Goal: Task Accomplishment & Management: Use online tool/utility

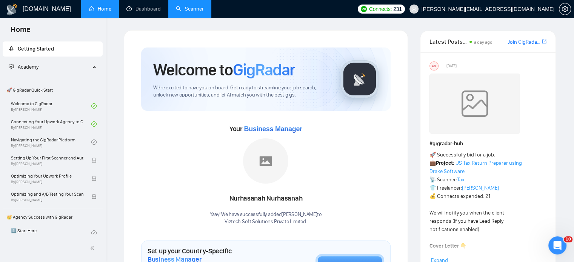
click at [184, 12] on link "Scanner" at bounding box center [190, 9] width 28 height 6
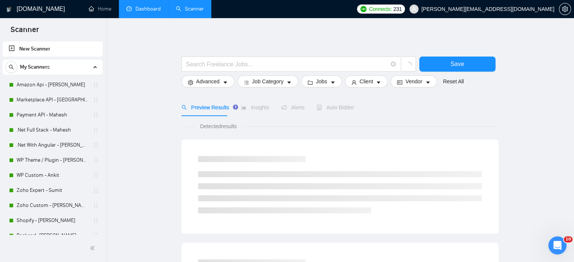
click at [141, 10] on link "Dashboard" at bounding box center [143, 9] width 34 height 6
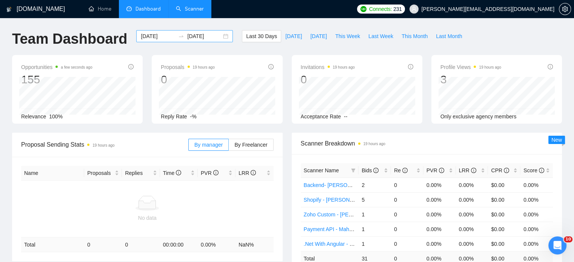
click at [219, 37] on div "2025-08-19 2025-09-18" at bounding box center [184, 36] width 97 height 12
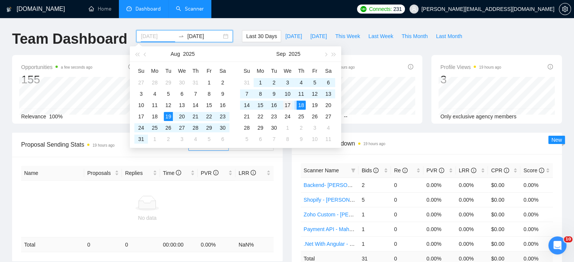
type input "2025-09-17"
click at [289, 104] on div "17" at bounding box center [287, 105] width 9 height 9
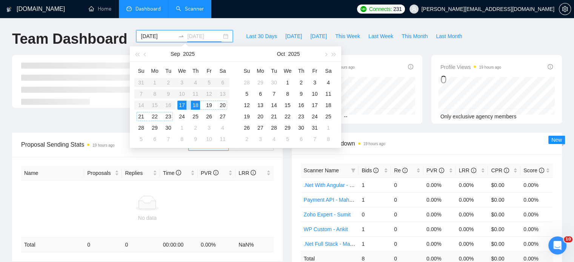
type input "2025-09-18"
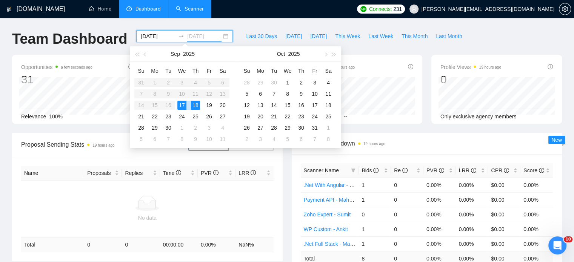
drag, startPoint x: 197, startPoint y: 104, endPoint x: 201, endPoint y: 107, distance: 4.9
click at [199, 105] on div "18" at bounding box center [195, 105] width 9 height 9
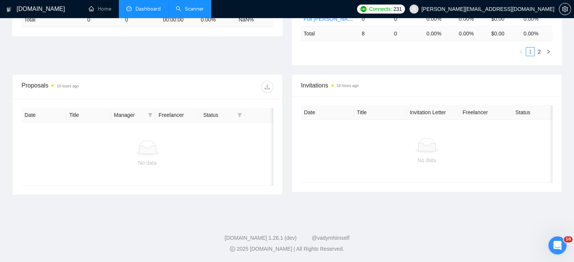
scroll to position [41, 0]
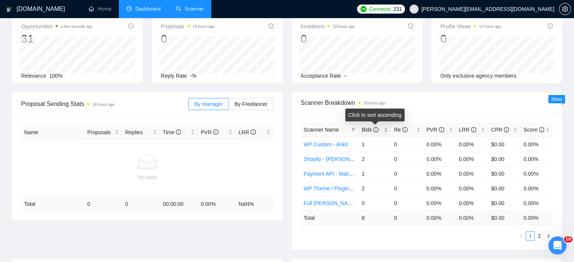
click at [385, 127] on div "Bids" at bounding box center [374, 130] width 26 height 8
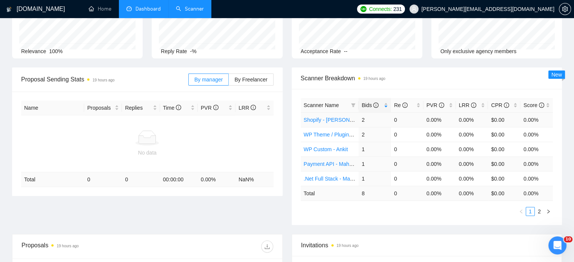
scroll to position [78, 0]
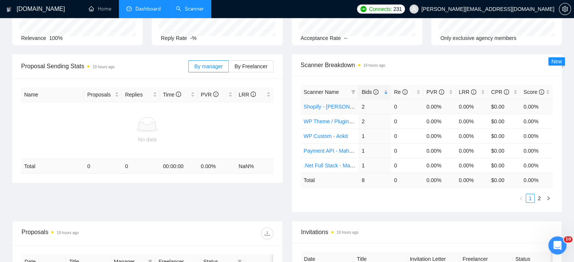
click at [329, 105] on link "Shopify - [PERSON_NAME]" at bounding box center [337, 107] width 66 height 6
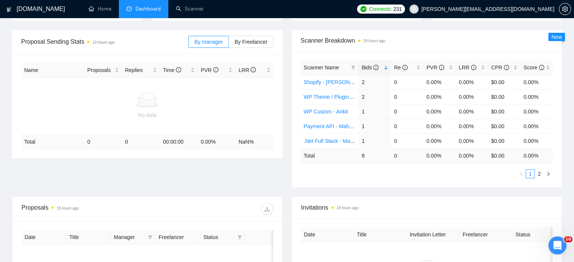
scroll to position [116, 0]
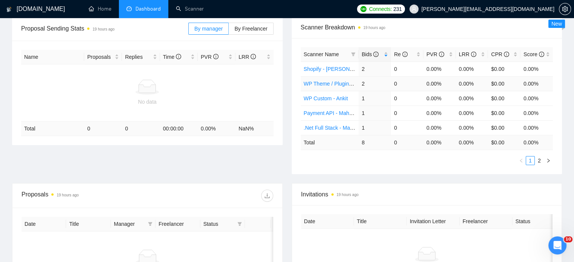
click at [324, 83] on link "WP Theme / Plugin - [PERSON_NAME]" at bounding box center [351, 84] width 94 height 6
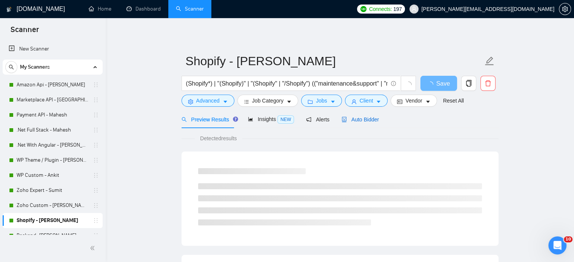
click at [363, 117] on span "Auto Bidder" at bounding box center [359, 120] width 37 height 6
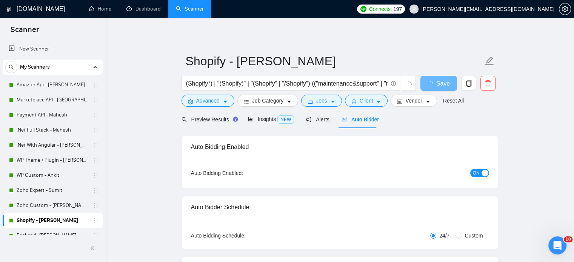
radio input "false"
radio input "true"
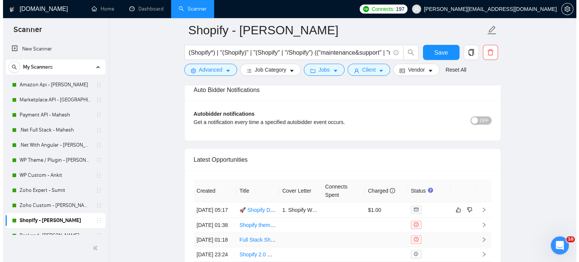
scroll to position [1923, 0]
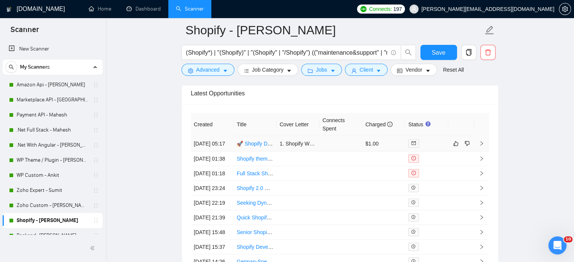
click at [481, 143] on icon "right" at bounding box center [481, 143] width 5 height 5
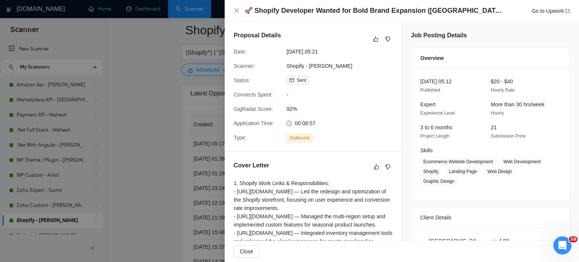
click at [234, 14] on div "🚀 Shopify Developer Wanted for Bold Brand Expansion (UK + US Launch) Go to Upwo…" at bounding box center [402, 10] width 336 height 9
click at [236, 9] on icon "close" at bounding box center [237, 11] width 6 height 6
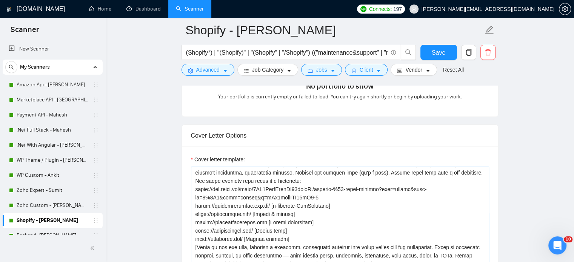
scroll to position [830, 0]
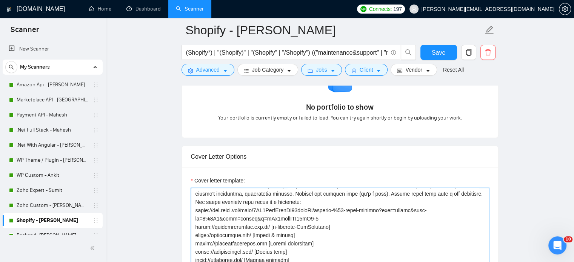
drag, startPoint x: 409, startPoint y: 221, endPoint x: 450, endPoint y: 227, distance: 41.9
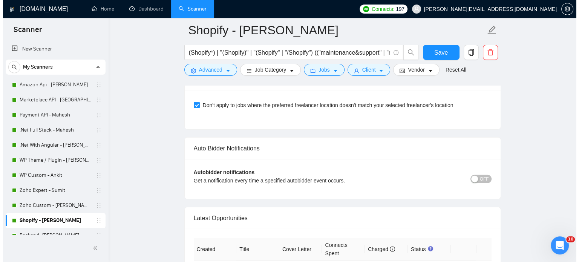
scroll to position [1923, 0]
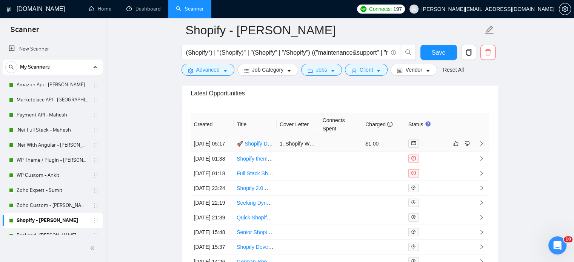
click at [481, 146] on icon "right" at bounding box center [481, 143] width 3 height 5
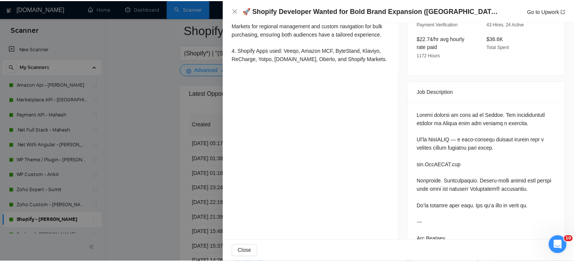
scroll to position [339, 0]
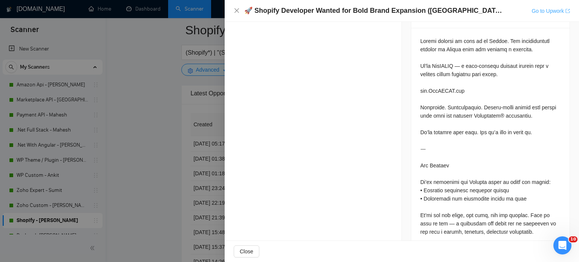
click at [538, 12] on link "Go to Upwork" at bounding box center [551, 11] width 38 height 6
click at [237, 10] on icon "close" at bounding box center [237, 10] width 5 height 5
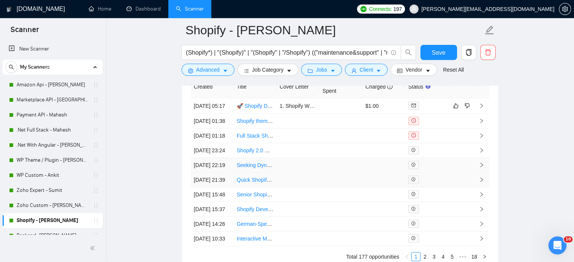
scroll to position [1999, 0]
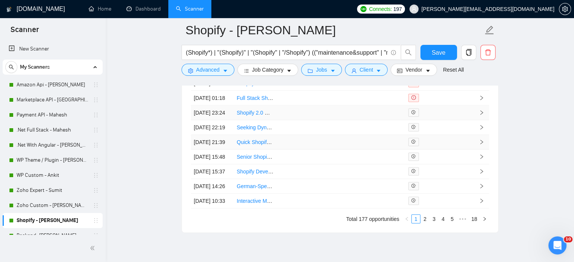
drag, startPoint x: 263, startPoint y: 140, endPoint x: 251, endPoint y: 174, distance: 36.6
click at [263, 116] on link "Shopify 2.0 Website Developer + Designer for Website" at bounding box center [299, 113] width 127 height 6
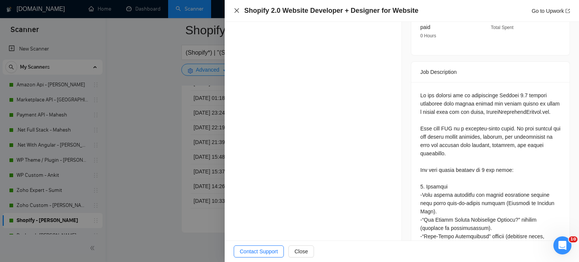
click at [238, 11] on icon "close" at bounding box center [237, 11] width 6 height 6
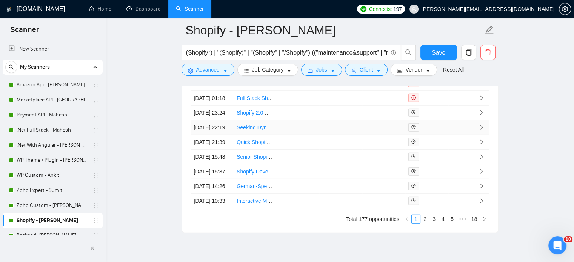
click at [251, 130] on link "Seeking Dynomite Shopify Developer" at bounding box center [279, 127] width 87 height 6
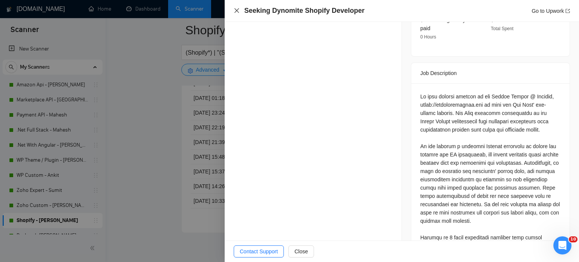
drag, startPoint x: 234, startPoint y: 10, endPoint x: 274, endPoint y: 171, distance: 165.6
click at [234, 10] on icon "close" at bounding box center [237, 11] width 6 height 6
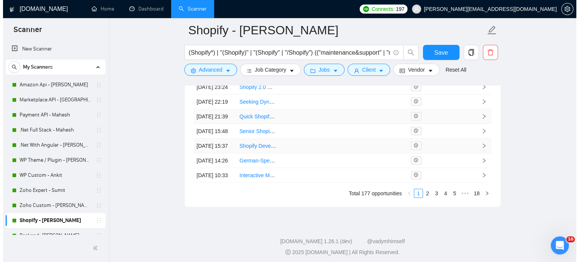
scroll to position [2036, 0]
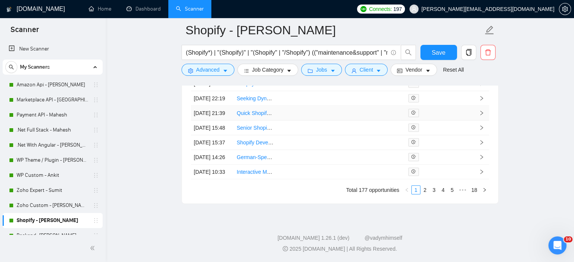
click at [254, 116] on link "Quick Shopify Developer Needed for Immediate Project" at bounding box center [301, 113] width 130 height 6
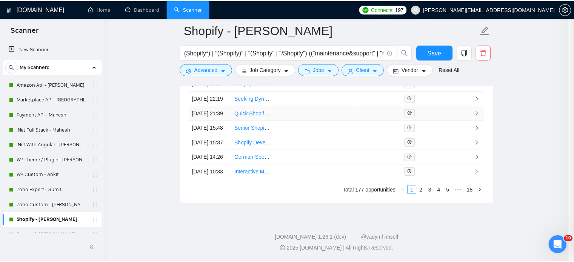
scroll to position [259, 0]
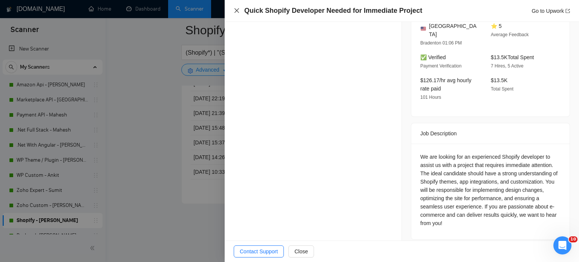
click at [236, 8] on icon "close" at bounding box center [237, 11] width 6 height 6
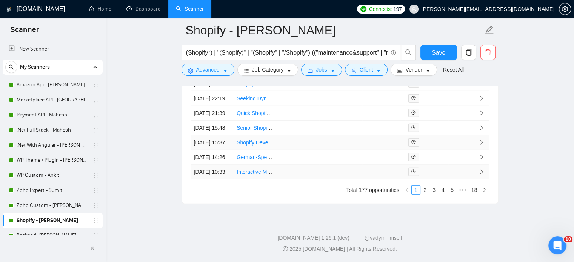
scroll to position [2074, 0]
click at [256, 146] on link "Shopify Developer Needed: Integrate Buy on Amazon Button with Seamless Design &…" at bounding box center [360, 143] width 248 height 6
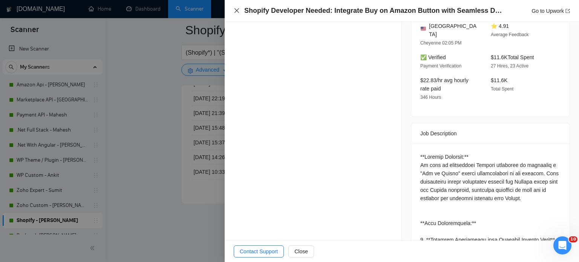
click at [236, 9] on icon "close" at bounding box center [237, 11] width 6 height 6
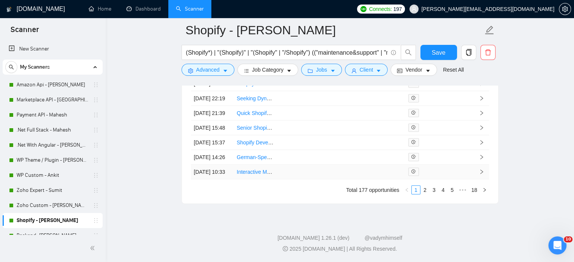
click at [249, 175] on link "Interactive Map Development for Shopify Web Shop" at bounding box center [296, 172] width 121 height 6
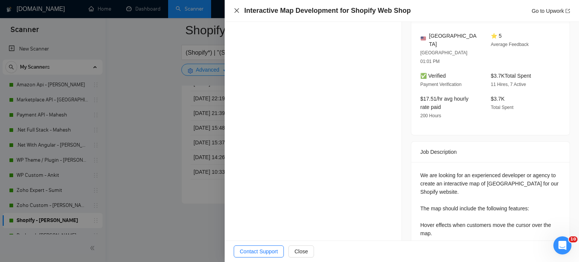
click at [237, 9] on icon "close" at bounding box center [237, 11] width 6 height 6
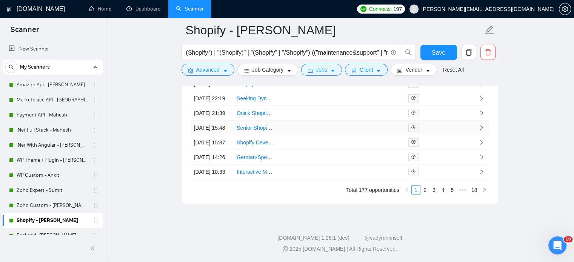
scroll to position [2074, 0]
click at [424, 194] on link "2" at bounding box center [424, 190] width 8 height 8
click at [415, 194] on link "1" at bounding box center [415, 190] width 8 height 8
drag, startPoint x: 255, startPoint y: 215, endPoint x: 283, endPoint y: 200, distance: 32.1
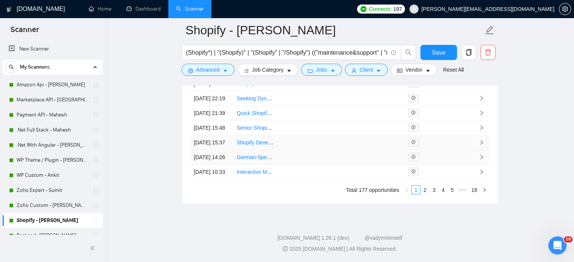
click at [255, 160] on link "German-Speaking Shopify Developer for Ongoing Store Support & Optimization" at bounding box center [329, 157] width 186 height 6
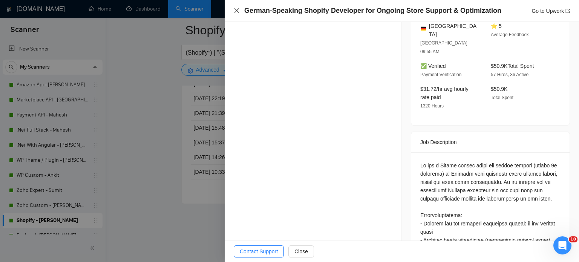
click at [235, 10] on icon "close" at bounding box center [237, 11] width 6 height 6
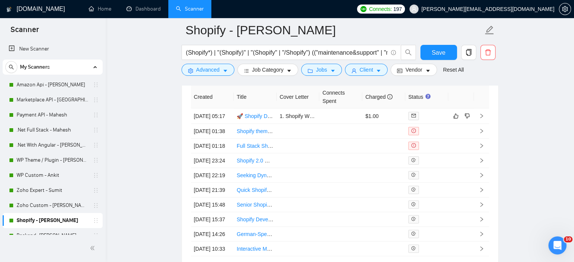
scroll to position [1729, 0]
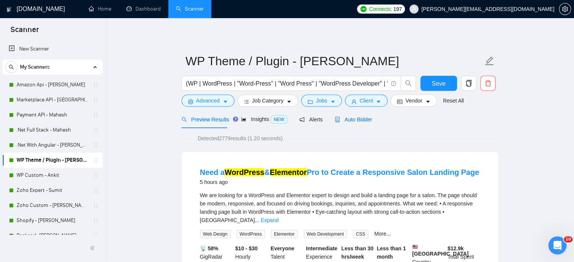
click at [343, 119] on span "Auto Bidder" at bounding box center [353, 120] width 37 height 6
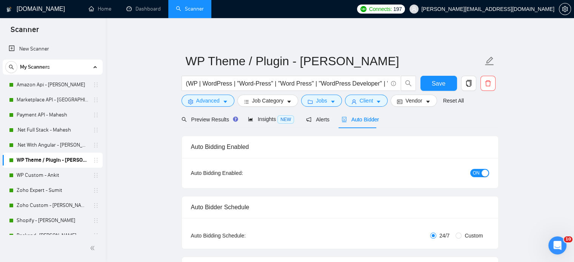
radio input "false"
radio input "true"
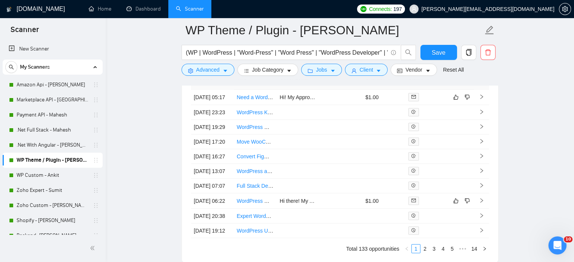
scroll to position [2036, 0]
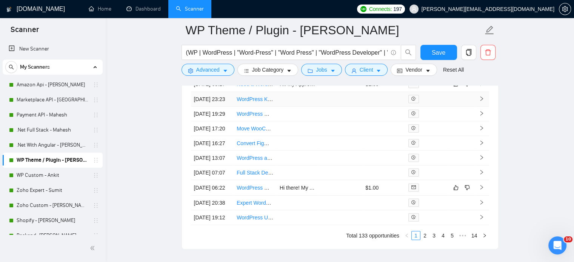
click at [265, 102] on link "WordPress Kadence Expert to Build 8 Reusable Blog Templates" at bounding box center [311, 99] width 150 height 6
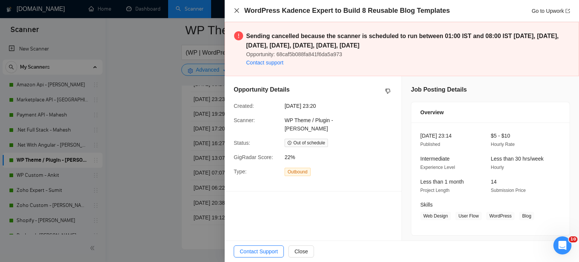
drag, startPoint x: 238, startPoint y: 9, endPoint x: 222, endPoint y: 6, distance: 16.2
click at [237, 9] on icon "close" at bounding box center [237, 11] width 6 height 6
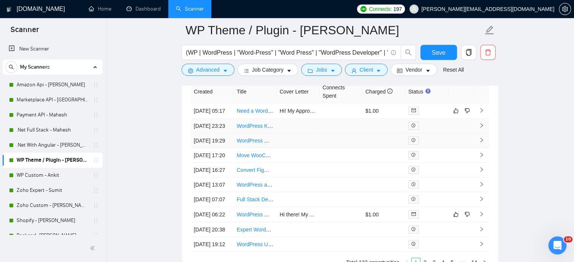
scroll to position [1999, 0]
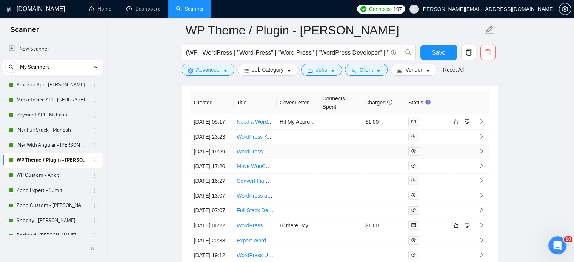
click at [250, 155] on link "WordPress Multisite WooCommerce Expert for B2B Platform Configuration & Ongoing…" at bounding box center [346, 152] width 221 height 6
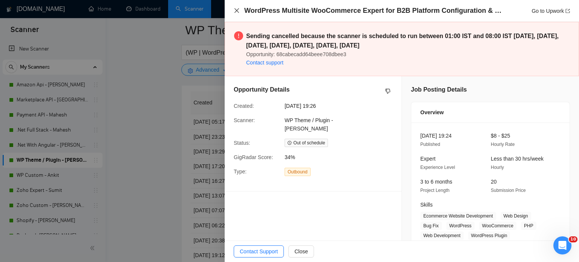
click at [239, 9] on icon "close" at bounding box center [237, 11] width 6 height 6
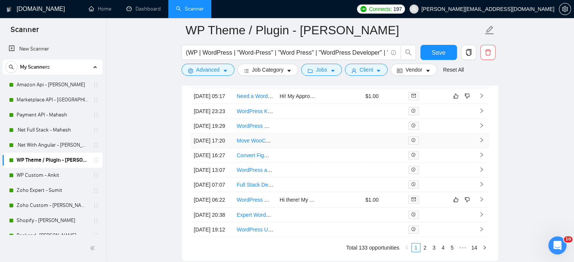
scroll to position [2036, 0]
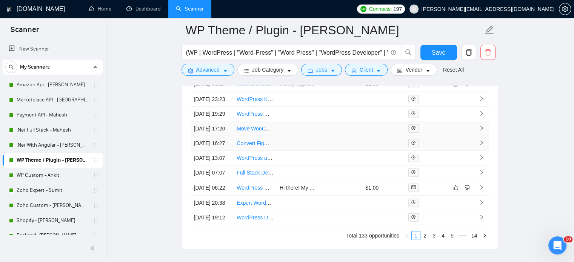
drag, startPoint x: 253, startPoint y: 153, endPoint x: 250, endPoint y: 172, distance: 19.1
click at [253, 132] on link "Move WooCommerce / Wordpress site to new host" at bounding box center [295, 129] width 119 height 6
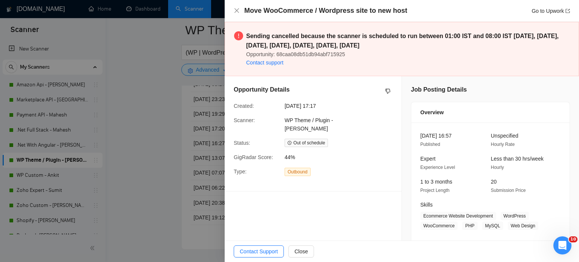
click at [250, 173] on div "Move WooCommerce / Wordpress site to new host Go to Upwork Sending cancelled be…" at bounding box center [289, 131] width 579 height 262
drag, startPoint x: 237, startPoint y: 10, endPoint x: 261, endPoint y: 181, distance: 173.3
click at [237, 10] on icon "close" at bounding box center [237, 11] width 6 height 6
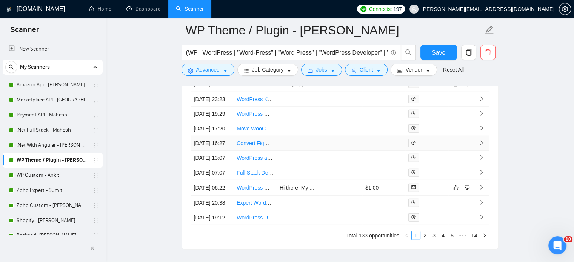
click at [253, 146] on link "Convert Figma Mockups to WordPress Elementor Website" at bounding box center [304, 143] width 137 height 6
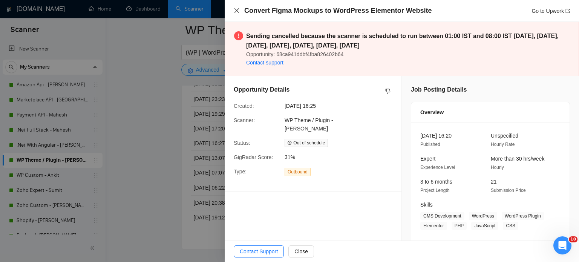
click at [235, 9] on icon "close" at bounding box center [237, 11] width 6 height 6
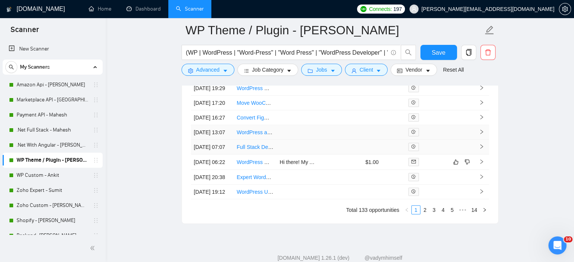
scroll to position [2074, 0]
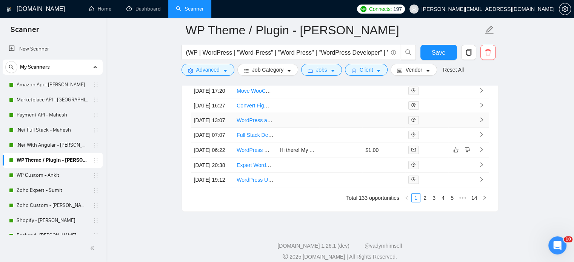
click at [257, 123] on link "WordPress and WooCommerce Minor Fixes Required" at bounding box center [299, 120] width 126 height 6
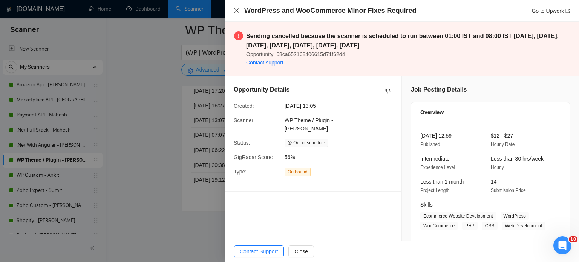
click at [236, 10] on icon "close" at bounding box center [237, 10] width 5 height 5
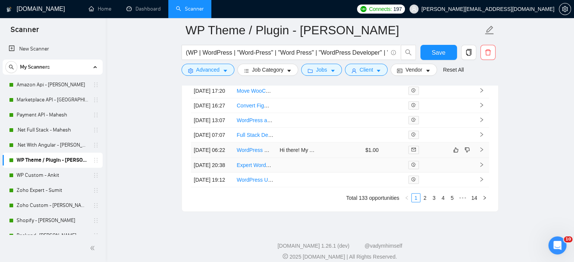
scroll to position [2112, 0]
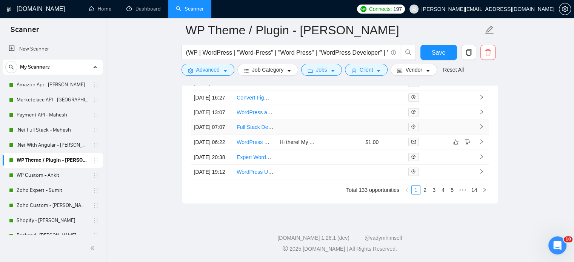
click at [255, 130] on link "Full Stack Developer - Wordpress Divi Theme Help" at bounding box center [295, 127] width 119 height 6
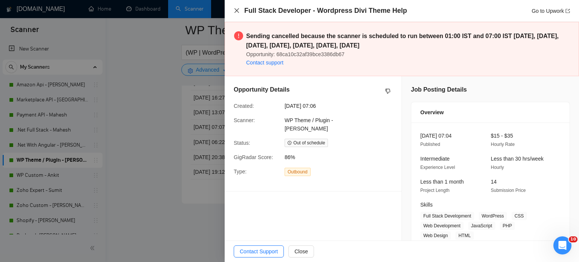
drag, startPoint x: 236, startPoint y: 11, endPoint x: 271, endPoint y: 13, distance: 34.4
click at [236, 12] on icon "close" at bounding box center [237, 11] width 6 height 6
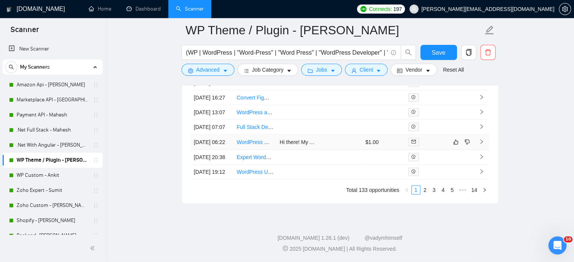
scroll to position [2074, 0]
